Goal: Information Seeking & Learning: Learn about a topic

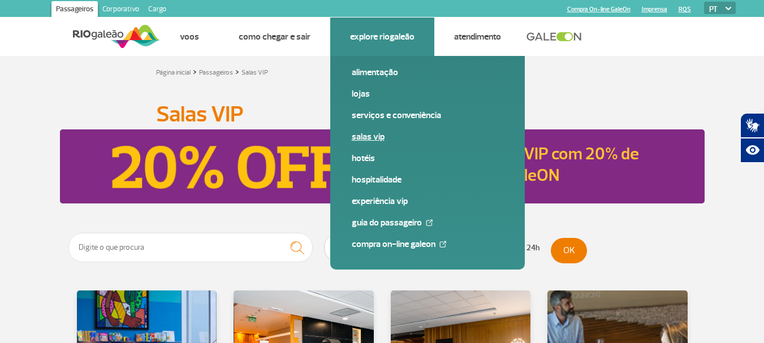
click at [367, 138] on link "Salas VIP" at bounding box center [427, 137] width 151 height 12
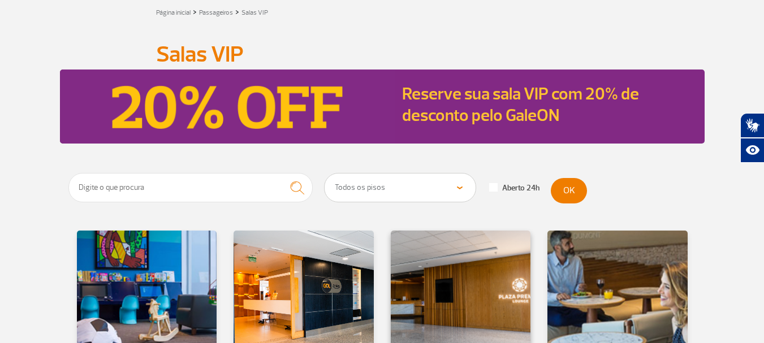
scroll to position [226, 0]
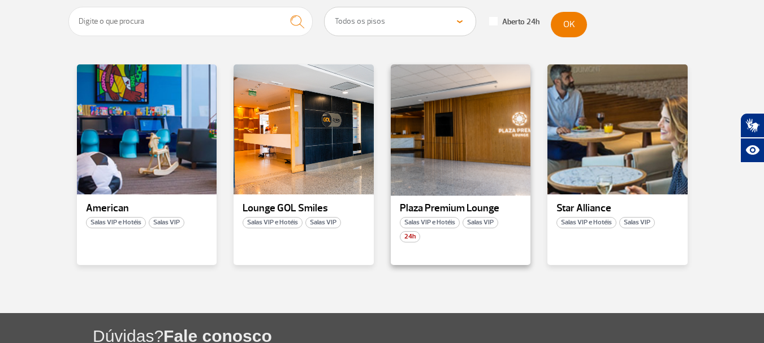
click at [476, 192] on div at bounding box center [460, 129] width 142 height 133
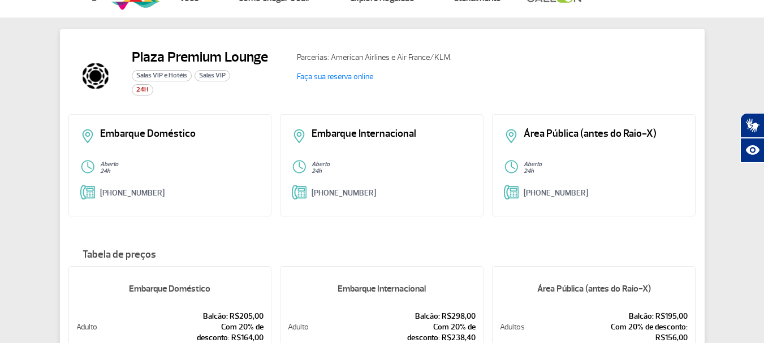
scroll to position [57, 0]
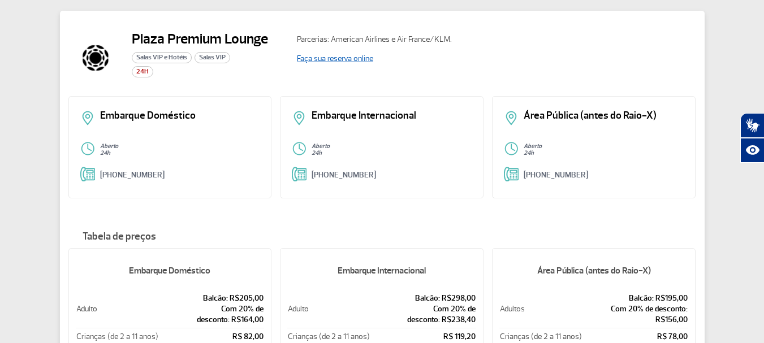
click at [349, 57] on link "Faça sua reserva online" at bounding box center [335, 59] width 76 height 10
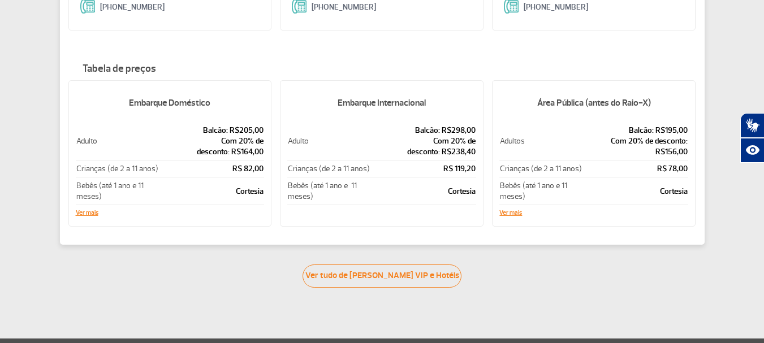
scroll to position [226, 0]
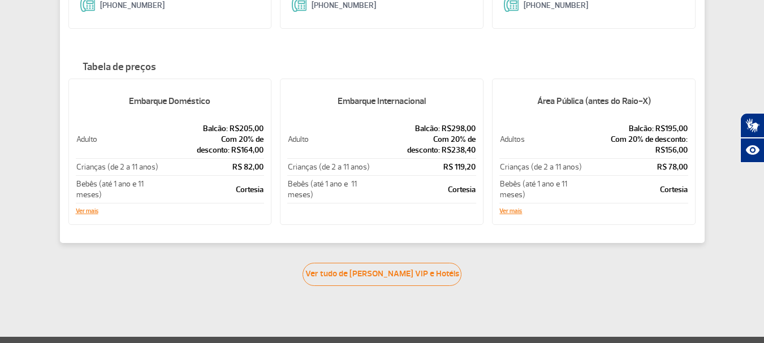
click at [106, 210] on div "Embarque Doméstico Adulto Balcão: R$205,00 Com 20% de desconto: R$164,00 Crianç…" at bounding box center [169, 152] width 203 height 146
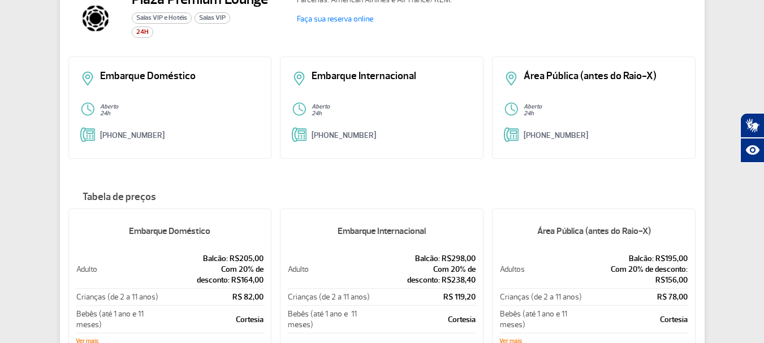
scroll to position [0, 0]
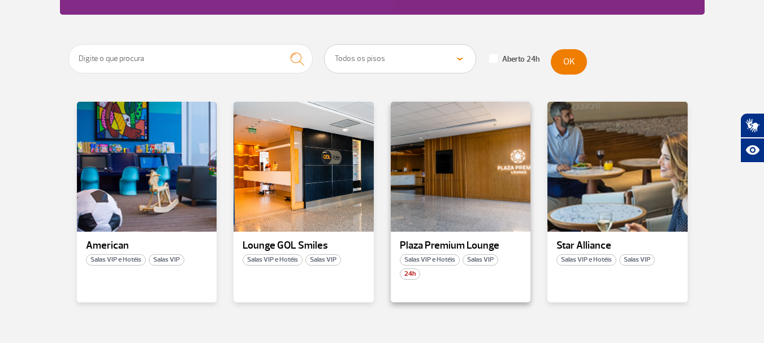
scroll to position [170, 0]
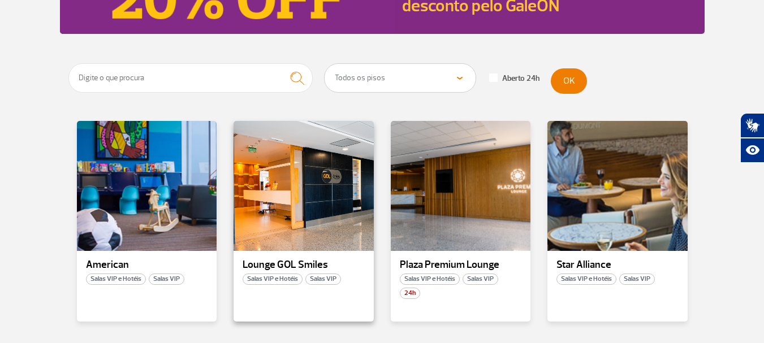
click at [330, 266] on p "Lounge GOL Smiles" at bounding box center [303, 264] width 122 height 11
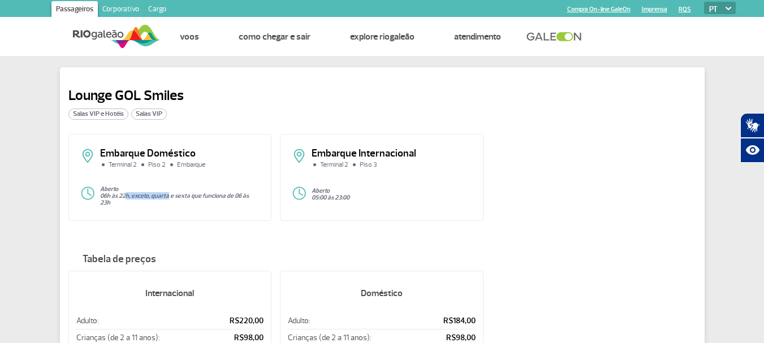
drag, startPoint x: 127, startPoint y: 195, endPoint x: 192, endPoint y: 203, distance: 66.1
click at [191, 202] on div "Aberto 06h às 22h, exceto, quarta e sexta que funciona de 06 às 23h" at bounding box center [170, 196] width 180 height 20
click at [190, 222] on div "Embarque Doméstico Terminal 2 Piso 2 Embarque Aberto 06h às 22h, exceto, quarta…" at bounding box center [381, 182] width 627 height 96
click at [156, 220] on div "Embarque Doméstico Terminal 2 Piso 2 Embarque Aberto 06h às 22h, exceto, quarta…" at bounding box center [381, 182] width 627 height 96
click at [110, 200] on p "06h às 22h, exceto, quarta e sexta que funciona de 06 às 23h" at bounding box center [180, 200] width 160 height 14
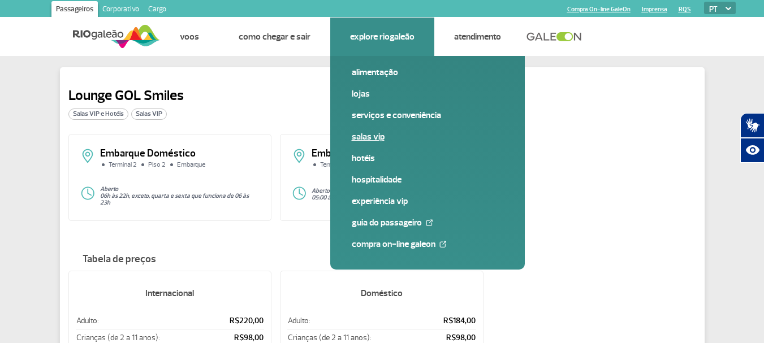
click at [370, 131] on link "Salas VIP" at bounding box center [427, 137] width 151 height 12
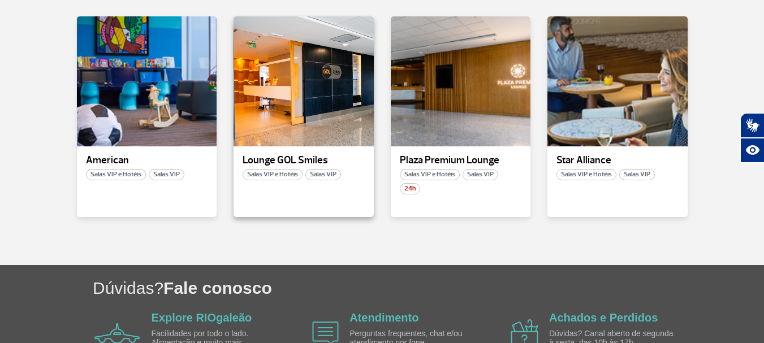
scroll to position [283, 0]
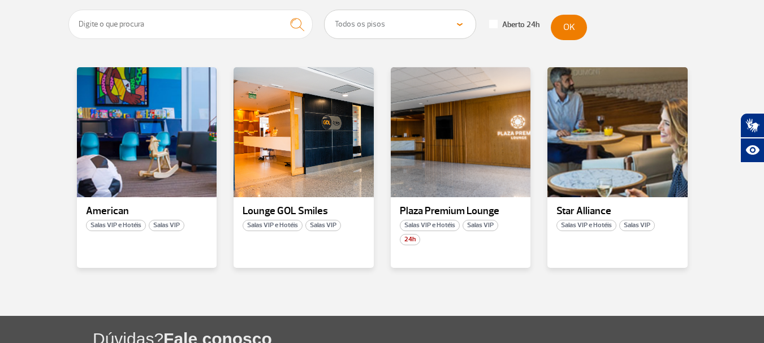
scroll to position [226, 0]
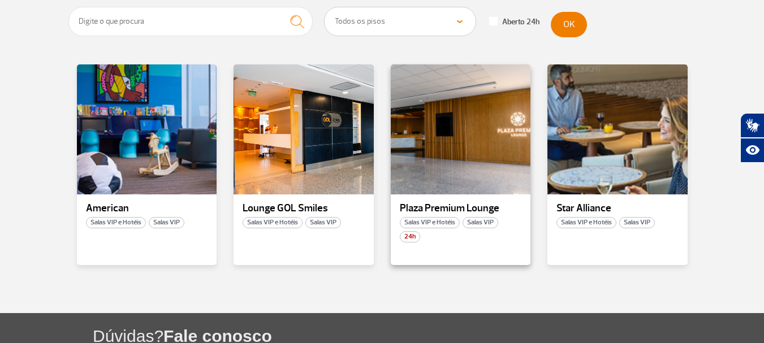
click at [480, 205] on p "Plaza Premium Lounge" at bounding box center [461, 208] width 122 height 11
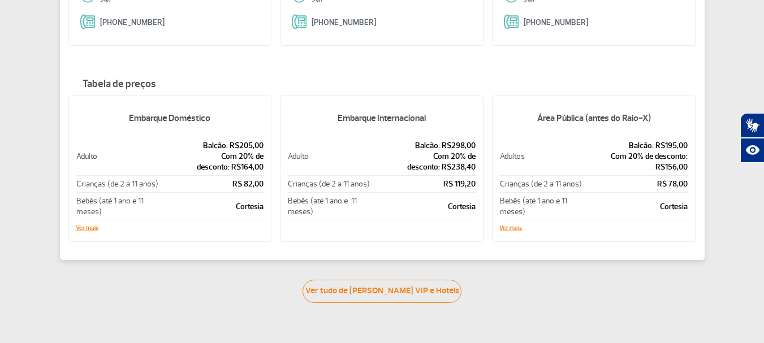
scroll to position [226, 0]
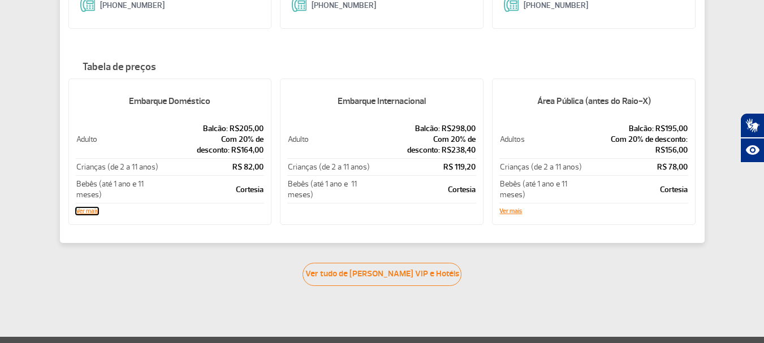
click at [87, 211] on button "Ver mais" at bounding box center [87, 211] width 23 height 7
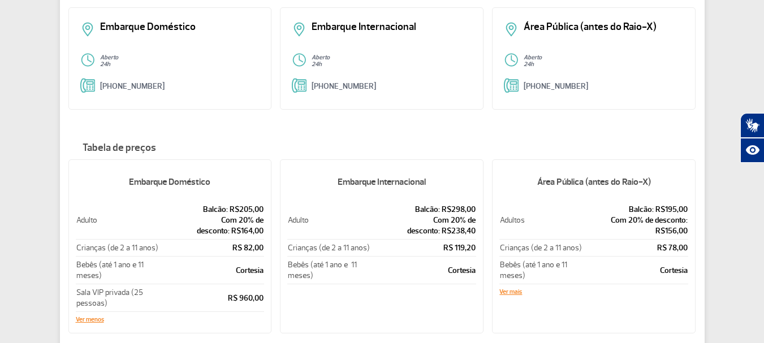
scroll to position [170, 0]
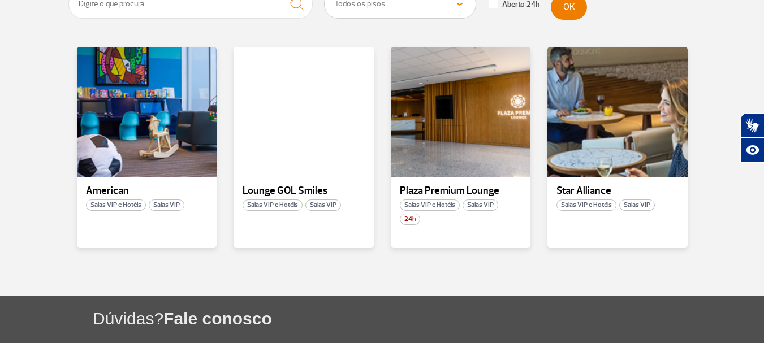
scroll to position [226, 0]
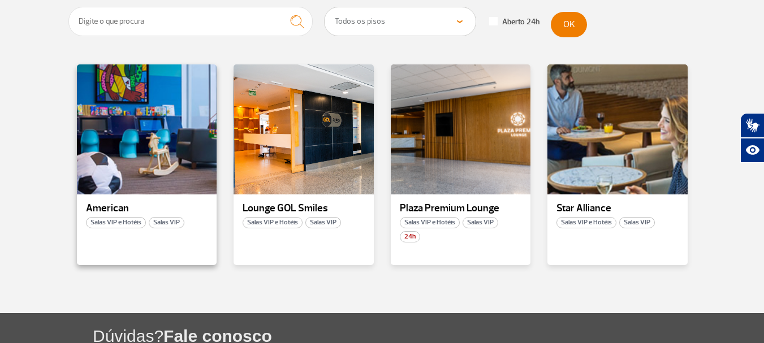
click at [180, 201] on div "American Salas VIP e Hotéis Salas VIP" at bounding box center [147, 164] width 140 height 201
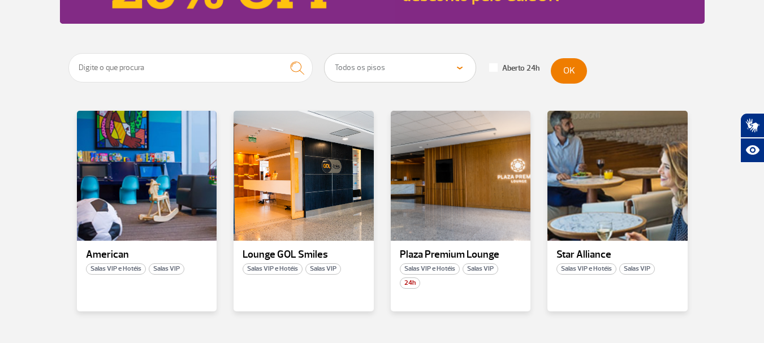
scroll to position [209, 0]
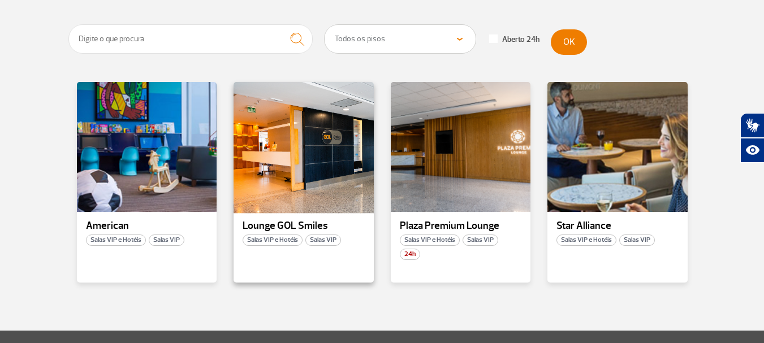
click at [322, 176] on div at bounding box center [303, 147] width 142 height 133
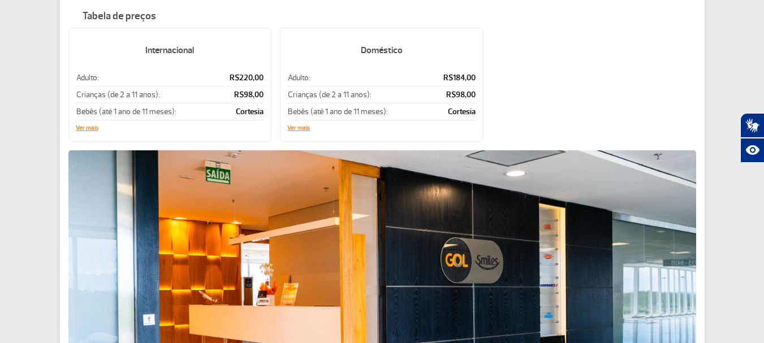
scroll to position [226, 0]
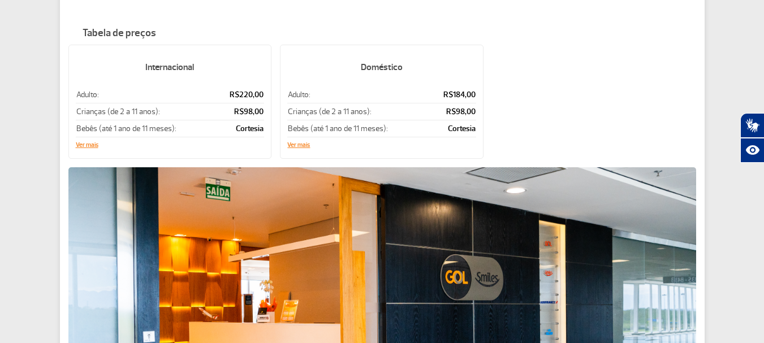
click at [80, 150] on div "Internacional Adulto: R$220,00 Crianças (de 2 a 11 anos): R$98,00 Bebês (até 1 …" at bounding box center [169, 102] width 203 height 114
click at [82, 145] on button "Ver mais" at bounding box center [87, 145] width 23 height 7
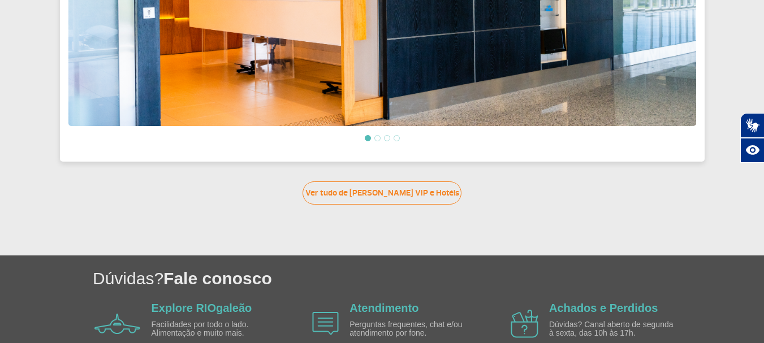
scroll to position [540, 0]
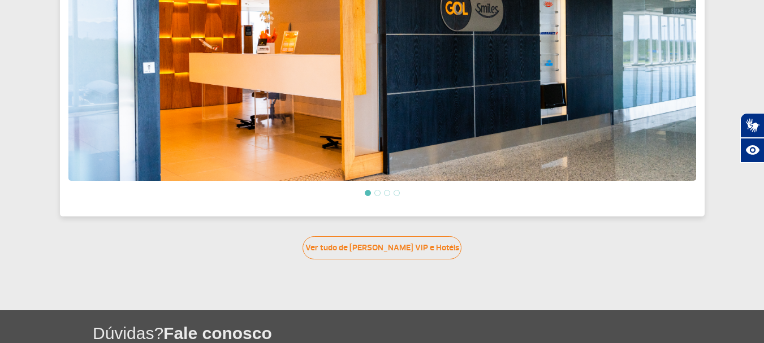
click at [380, 192] on ol at bounding box center [381, 193] width 627 height 10
click at [380, 190] on li at bounding box center [377, 193] width 6 height 6
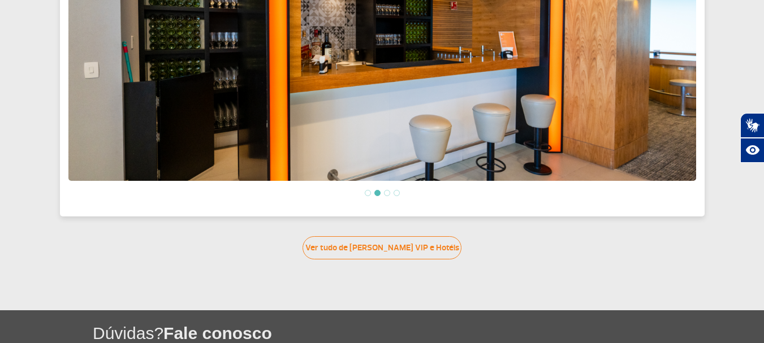
click at [386, 190] on li at bounding box center [387, 193] width 6 height 6
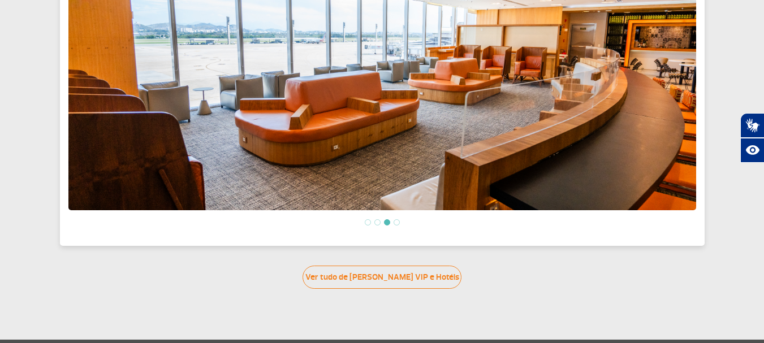
scroll to position [483, 0]
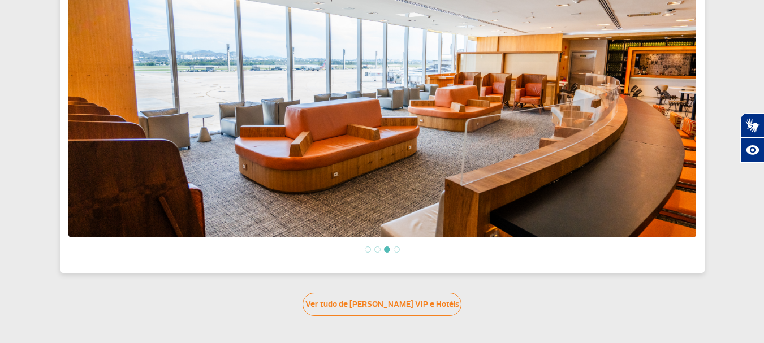
click at [396, 248] on li at bounding box center [396, 249] width 6 height 6
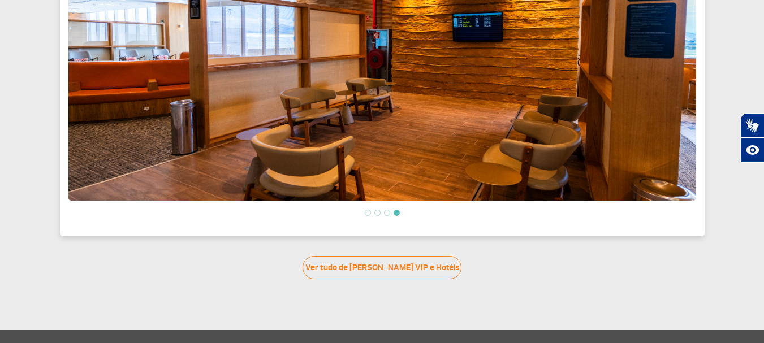
scroll to position [540, 0]
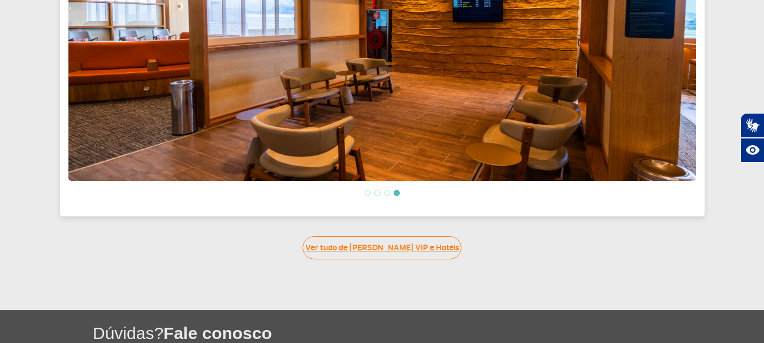
click at [396, 243] on link "Ver tudo de [PERSON_NAME] VIP e Hotéis" at bounding box center [381, 247] width 159 height 23
